Goal: Task Accomplishment & Management: Manage account settings

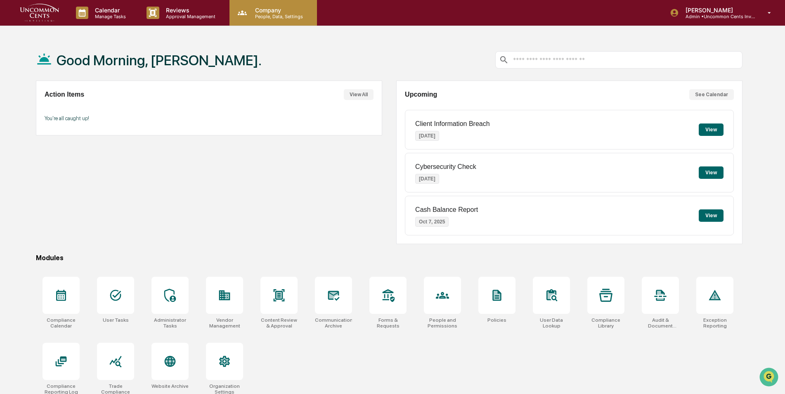
click at [259, 15] on p "People, Data, Settings" at bounding box center [277, 17] width 59 height 6
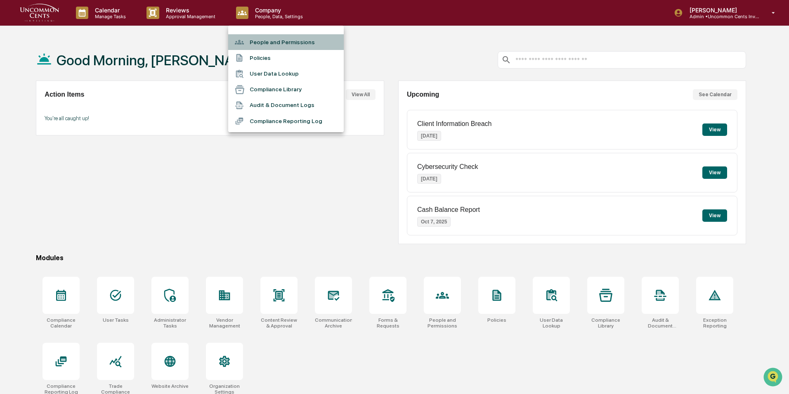
click at [270, 43] on li "People and Permissions" at bounding box center [286, 42] width 116 height 16
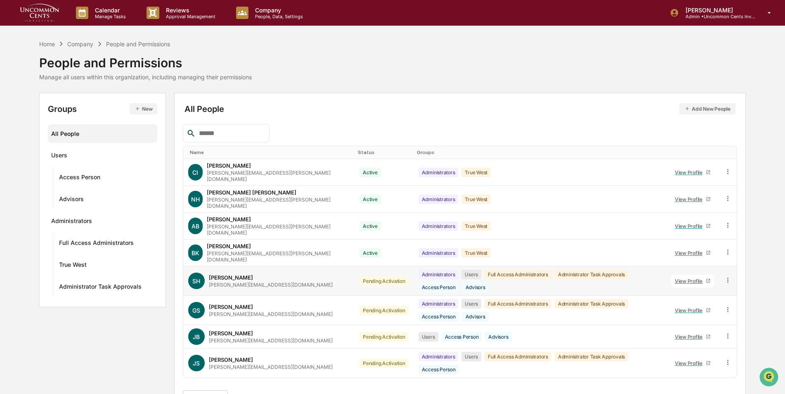
click at [726, 276] on icon at bounding box center [728, 280] width 8 height 8
click at [700, 305] on div "Change Status" at bounding box center [689, 310] width 71 height 10
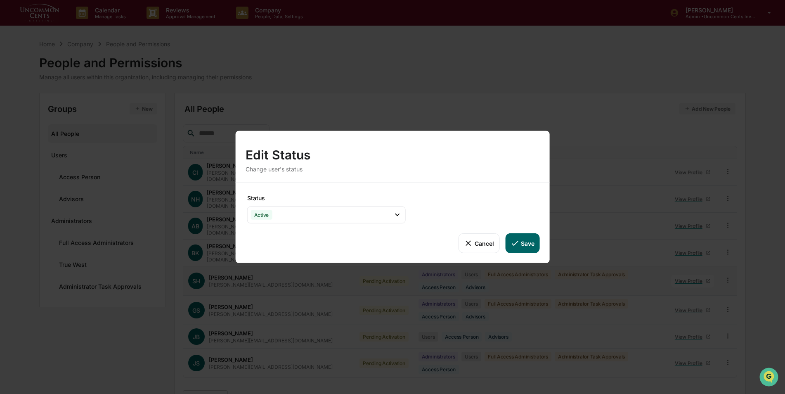
click at [522, 54] on div "Edit Status Change user's status Status Active Active Archive Only Suspended/Le…" at bounding box center [392, 197] width 785 height 394
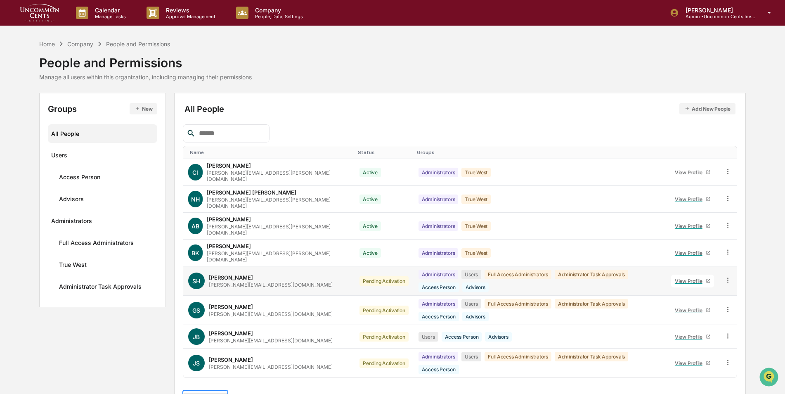
click at [220, 382] on body "Calendar Manage Tasks Reviews Approval Management Company People, Data, Setting…" at bounding box center [392, 207] width 785 height 414
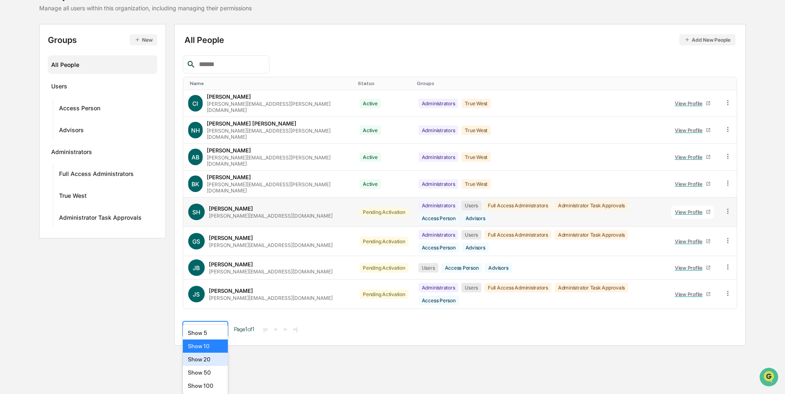
click at [212, 359] on div "Show 20" at bounding box center [205, 358] width 45 height 13
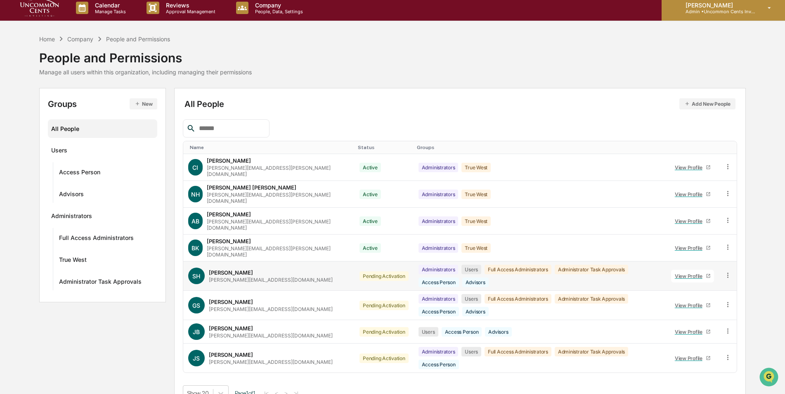
click at [710, 7] on p "[PERSON_NAME]" at bounding box center [717, 5] width 77 height 7
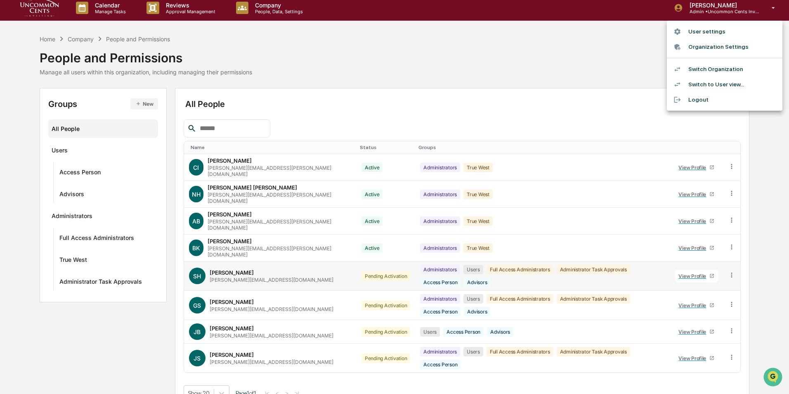
click at [710, 68] on li "Switch Organization" at bounding box center [725, 68] width 116 height 15
